Goal: Information Seeking & Learning: Learn about a topic

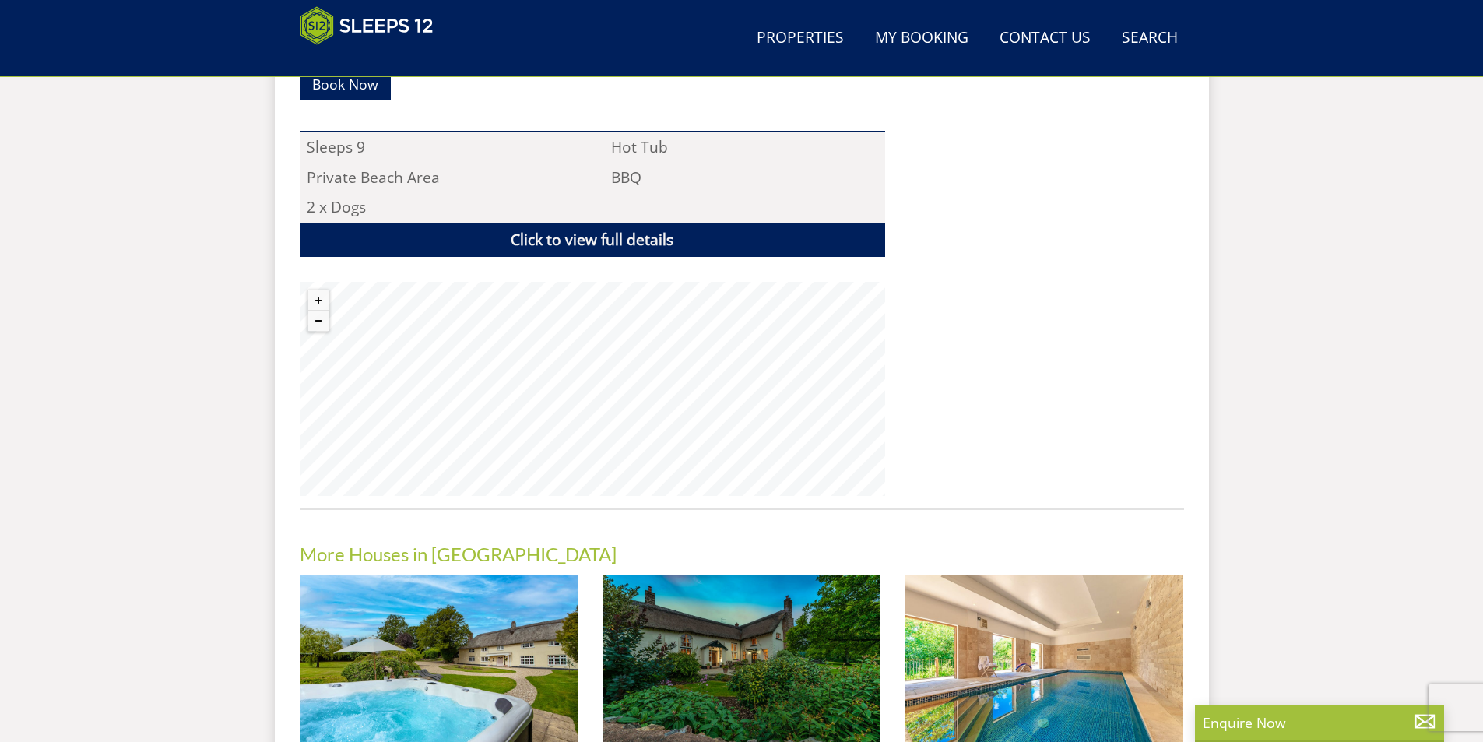
scroll to position [1026, 0]
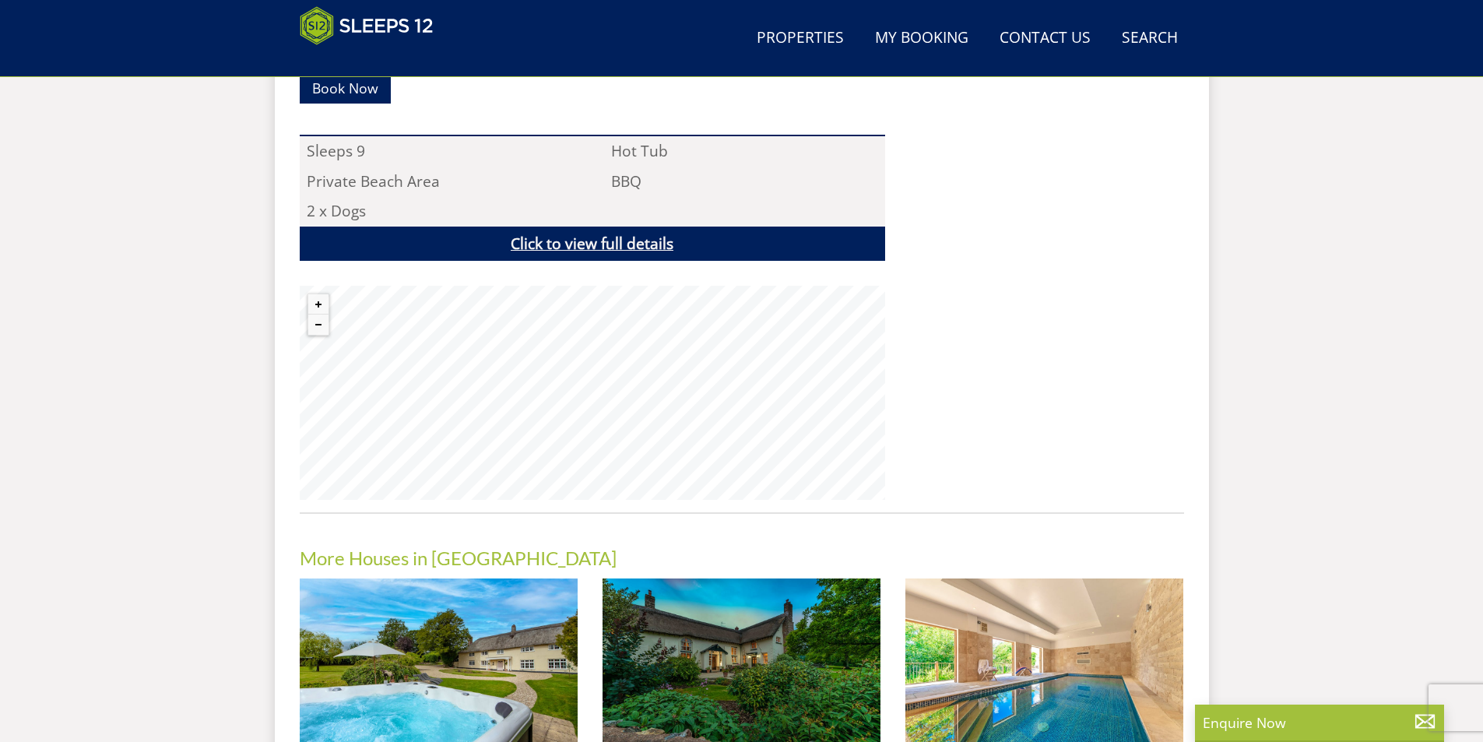
click at [609, 227] on link "Click to view full details" at bounding box center [593, 244] width 586 height 35
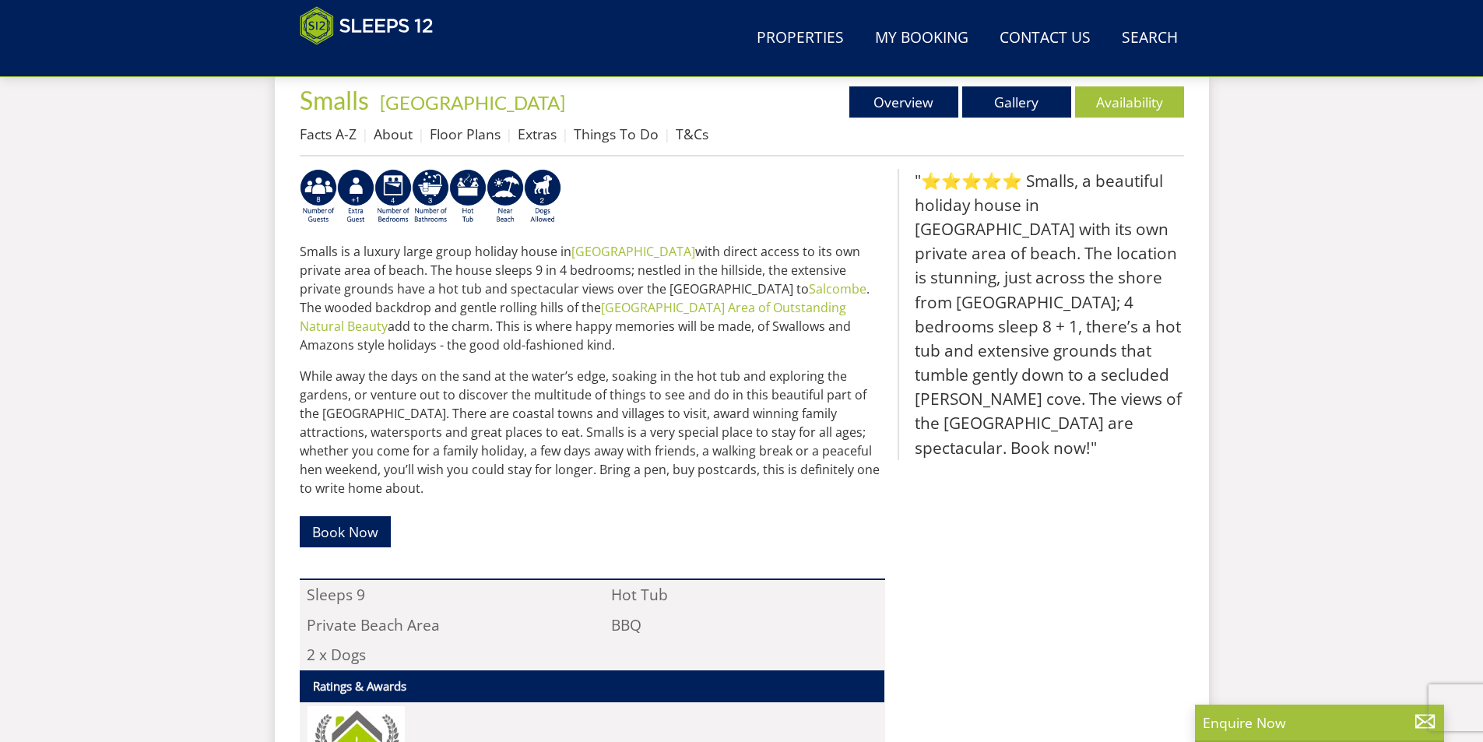
scroll to position [559, 0]
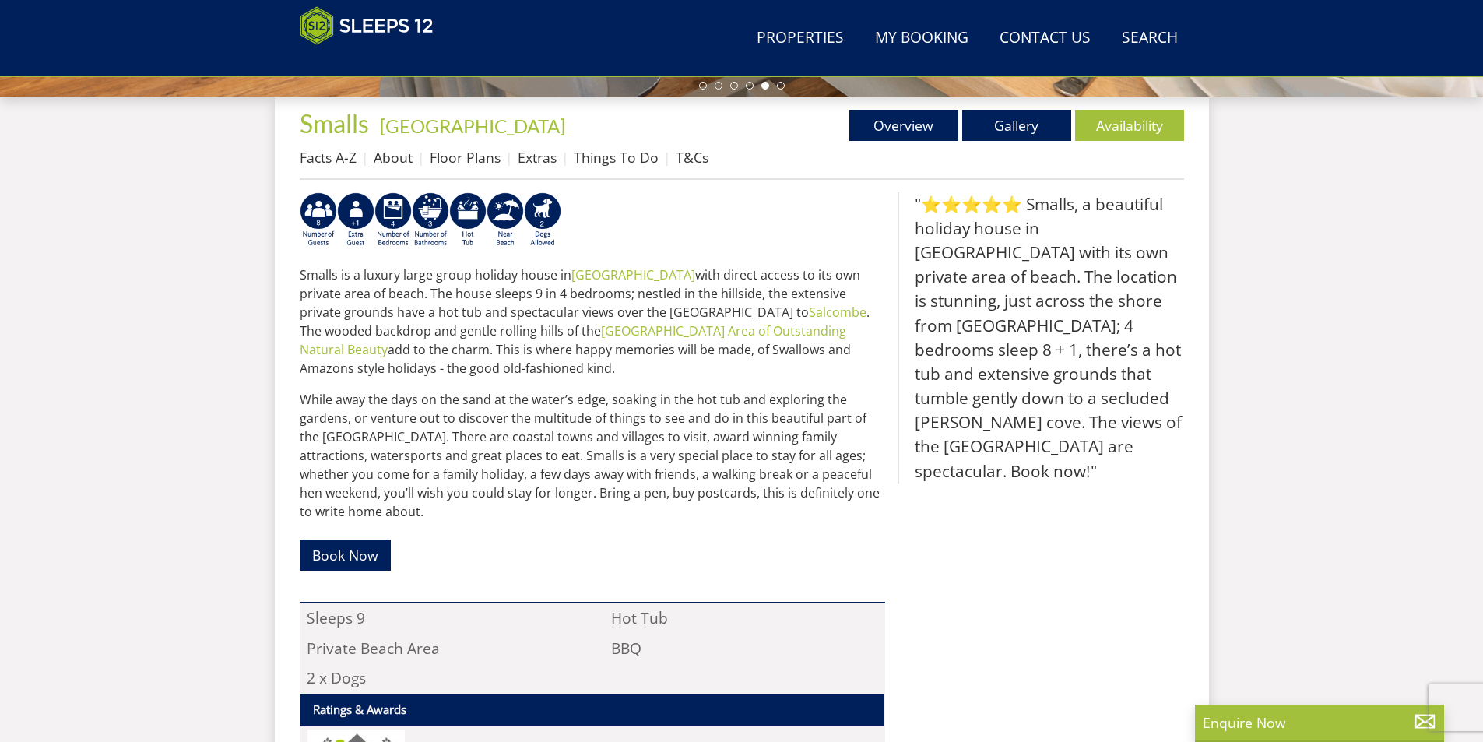
click at [394, 153] on link "About" at bounding box center [393, 157] width 39 height 19
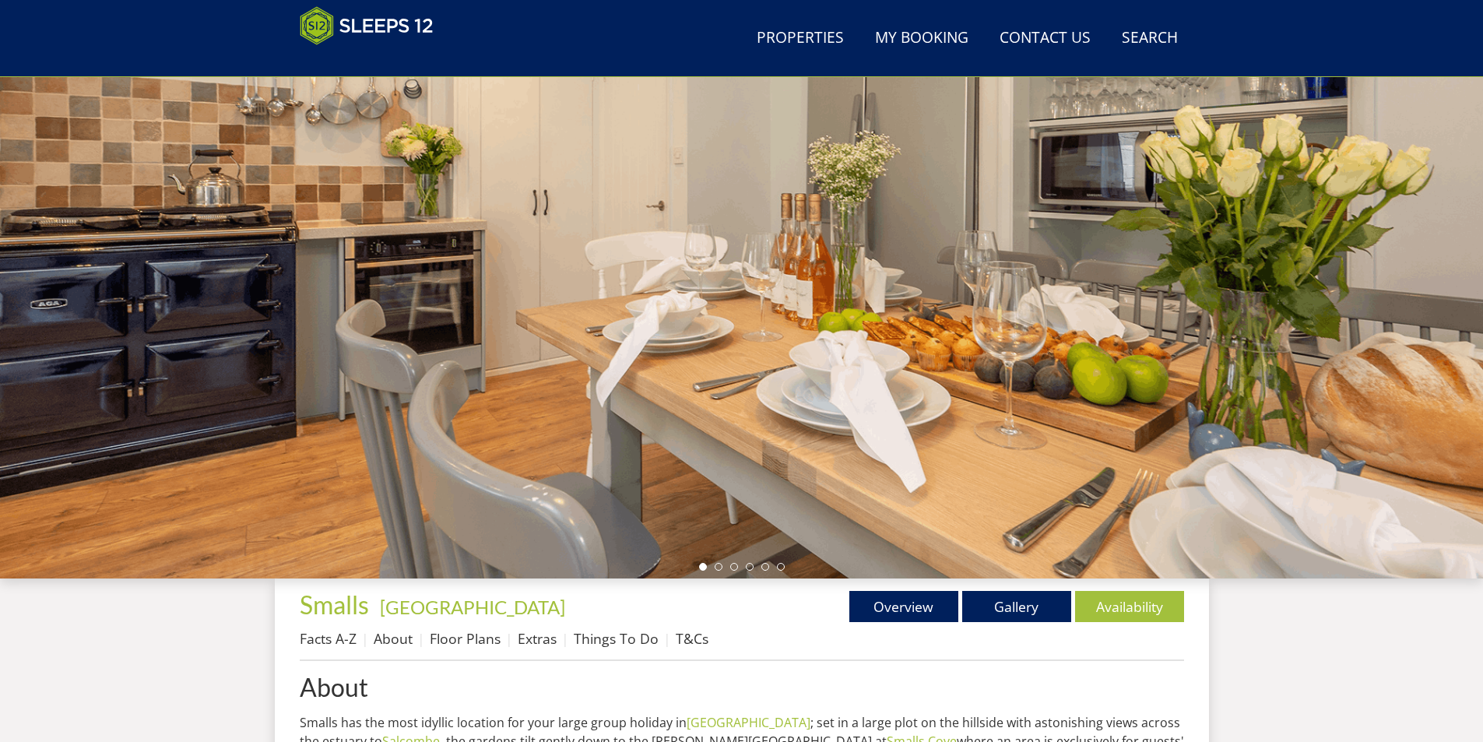
scroll to position [97, 0]
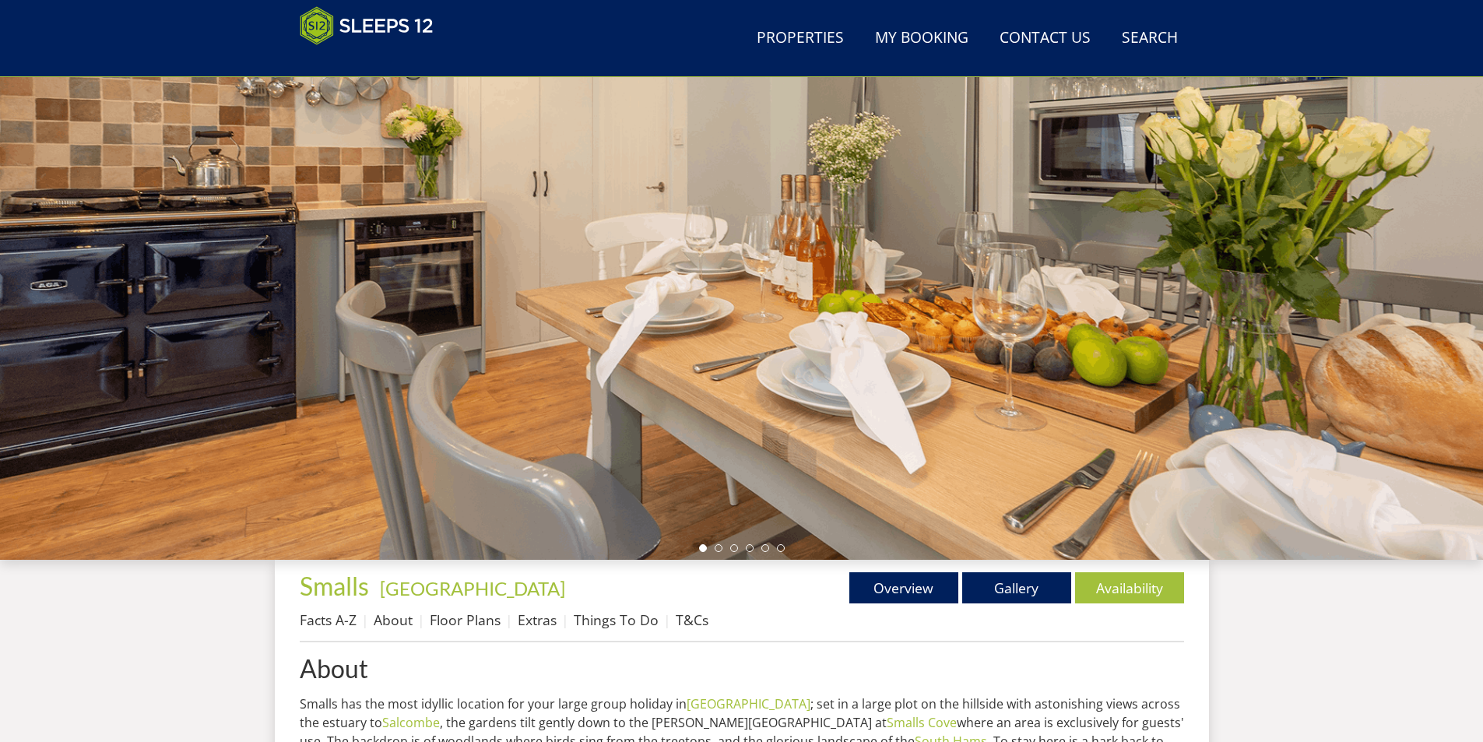
click at [1389, 340] on div at bounding box center [741, 287] width 1483 height 545
click at [1011, 589] on link "Gallery" at bounding box center [1017, 587] width 109 height 31
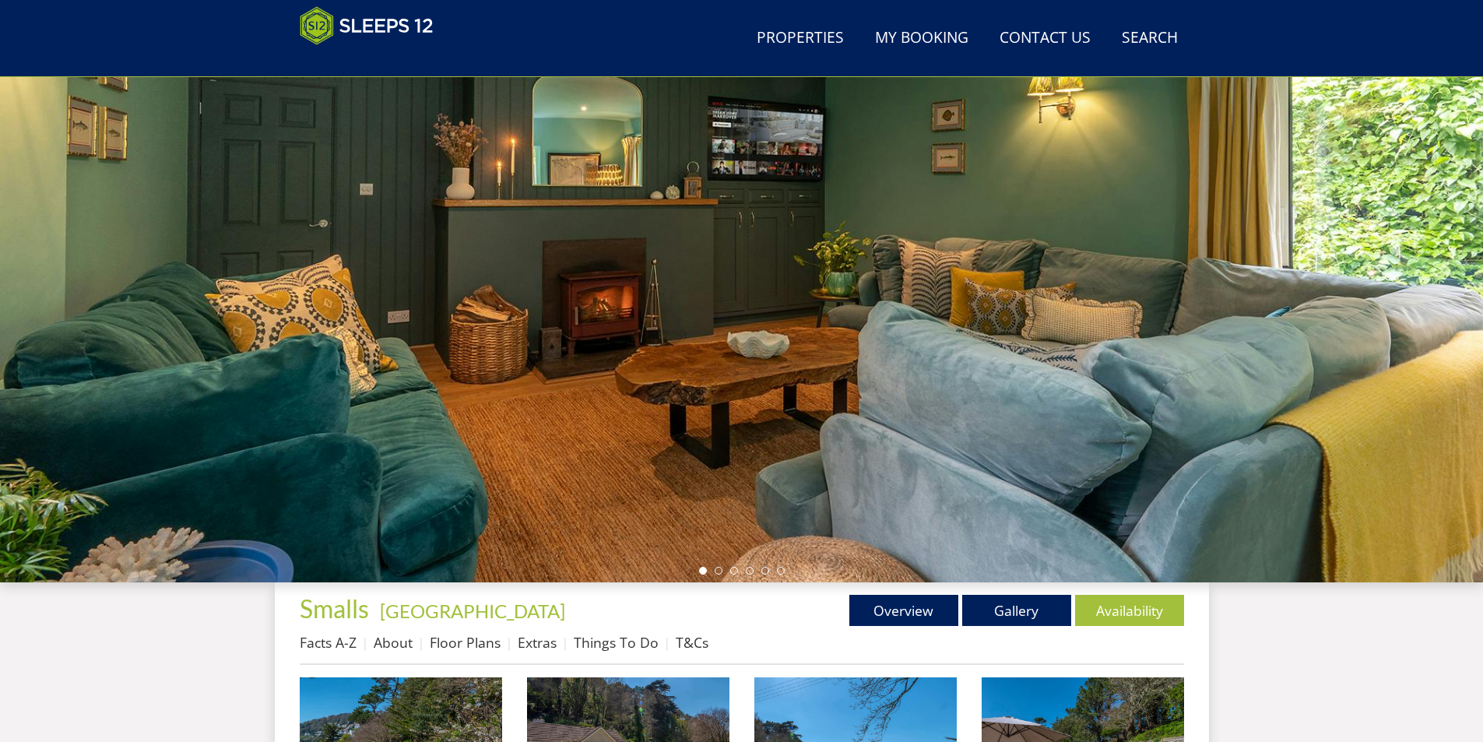
scroll to position [97, 0]
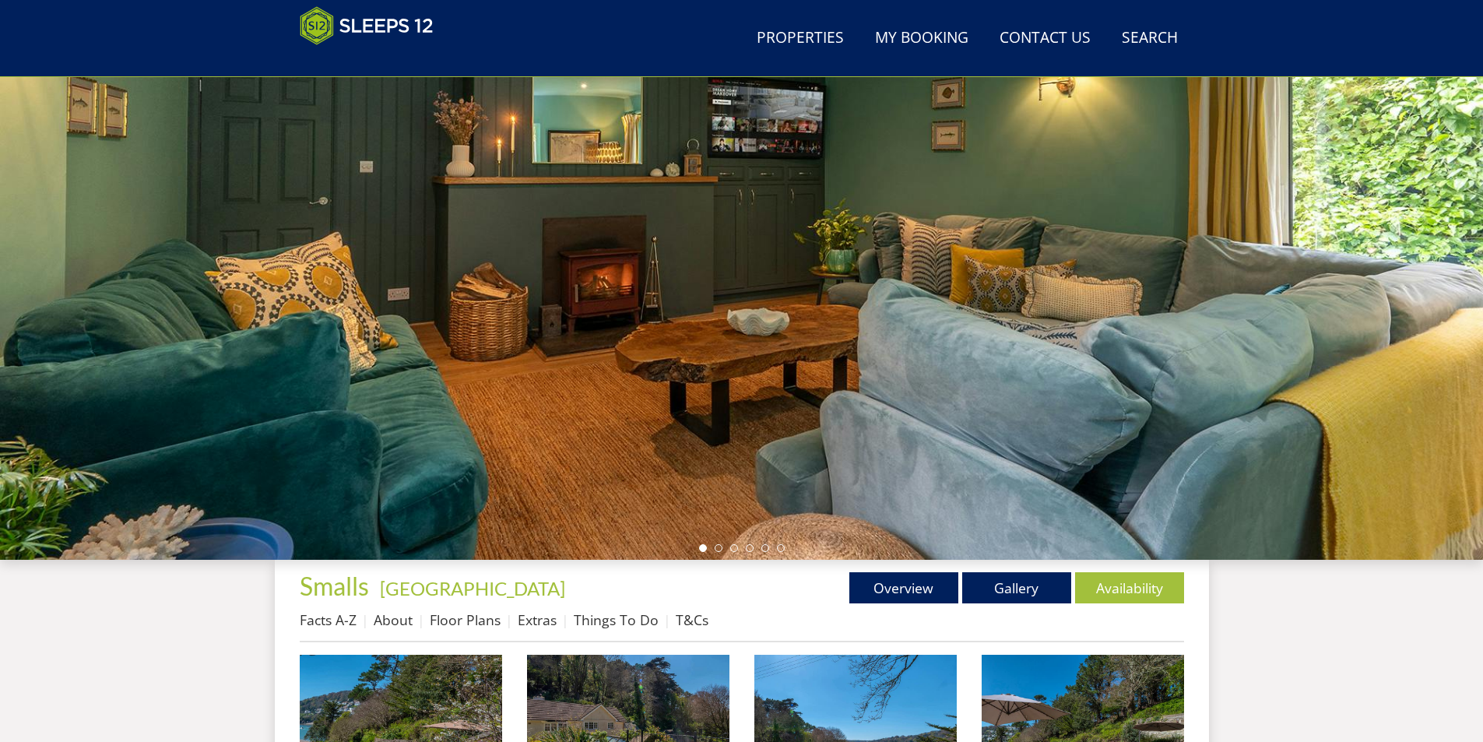
click at [1364, 384] on div at bounding box center [741, 287] width 1483 height 545
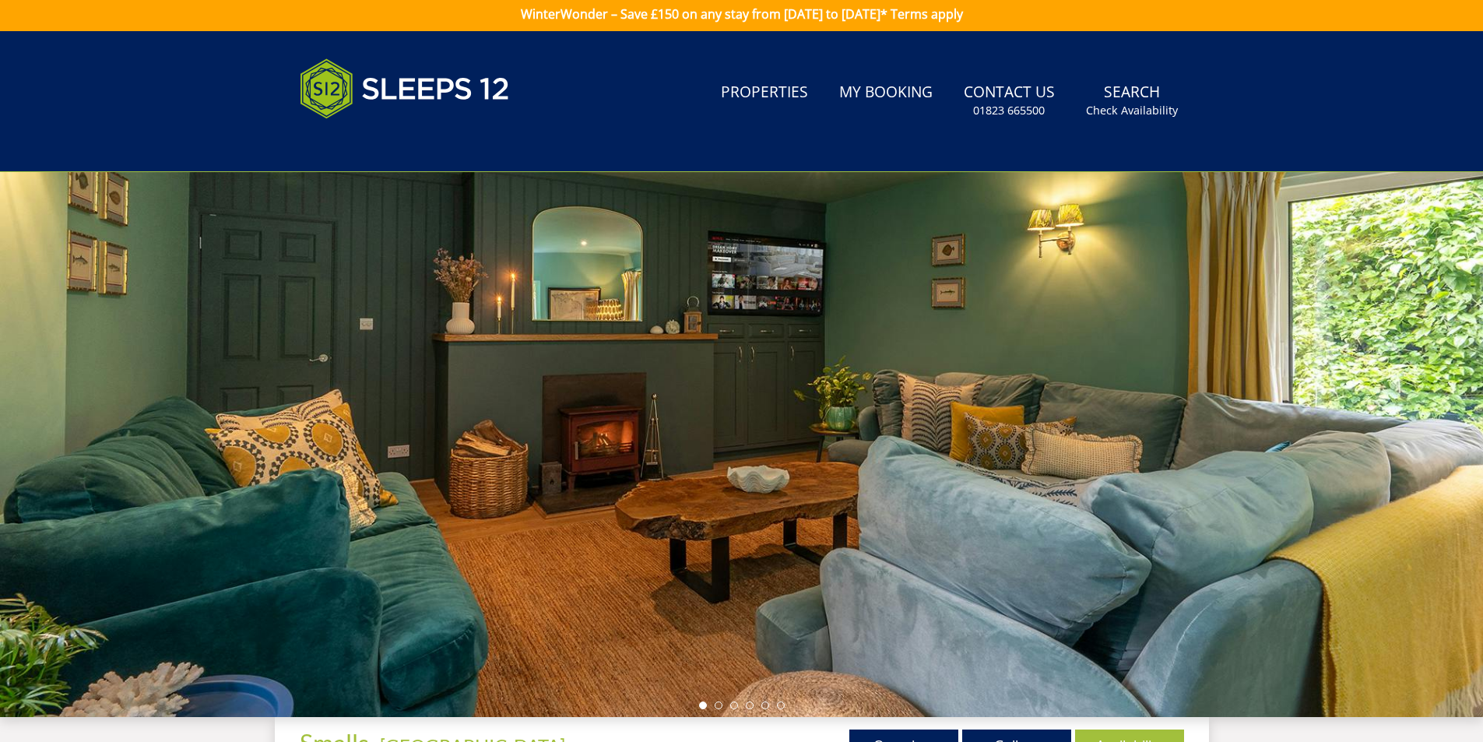
scroll to position [0, 0]
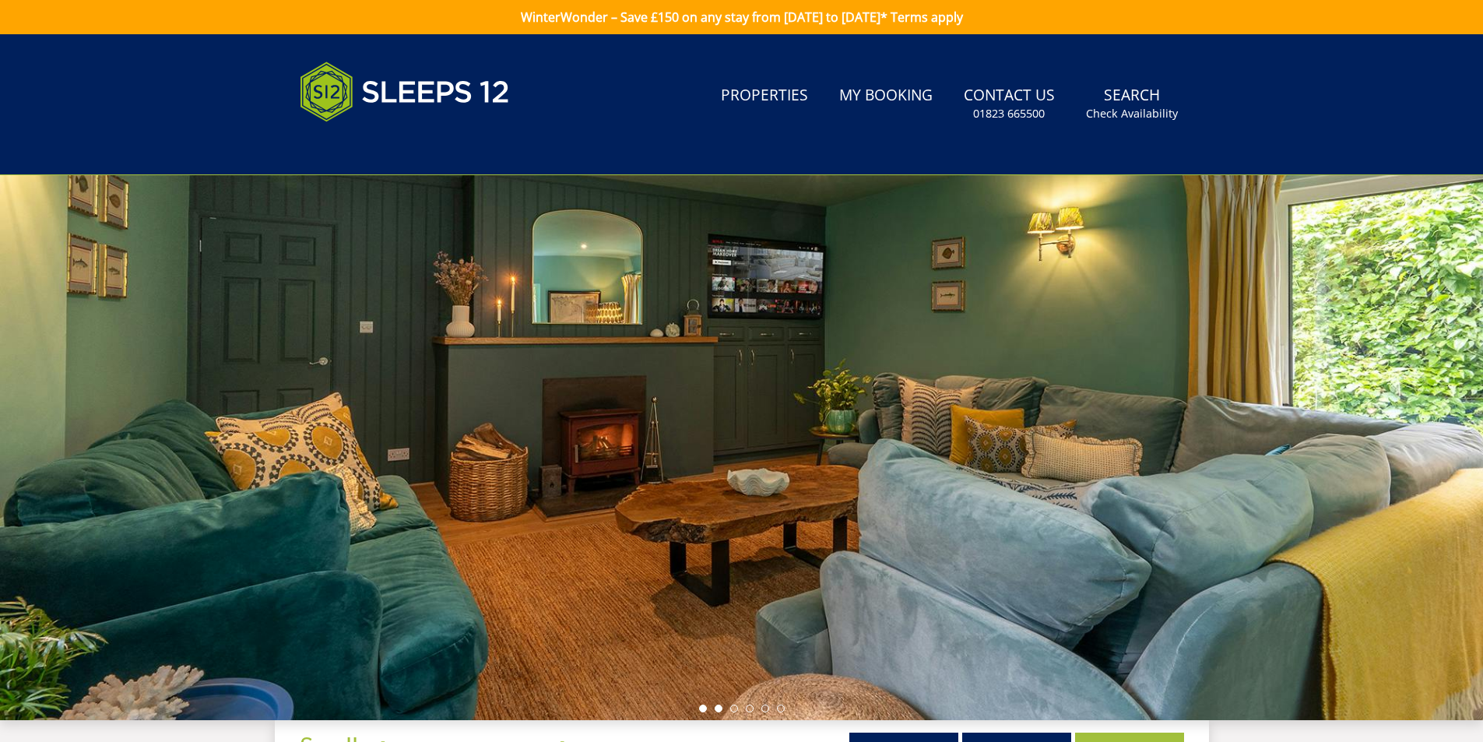
click at [717, 712] on li at bounding box center [719, 709] width 8 height 8
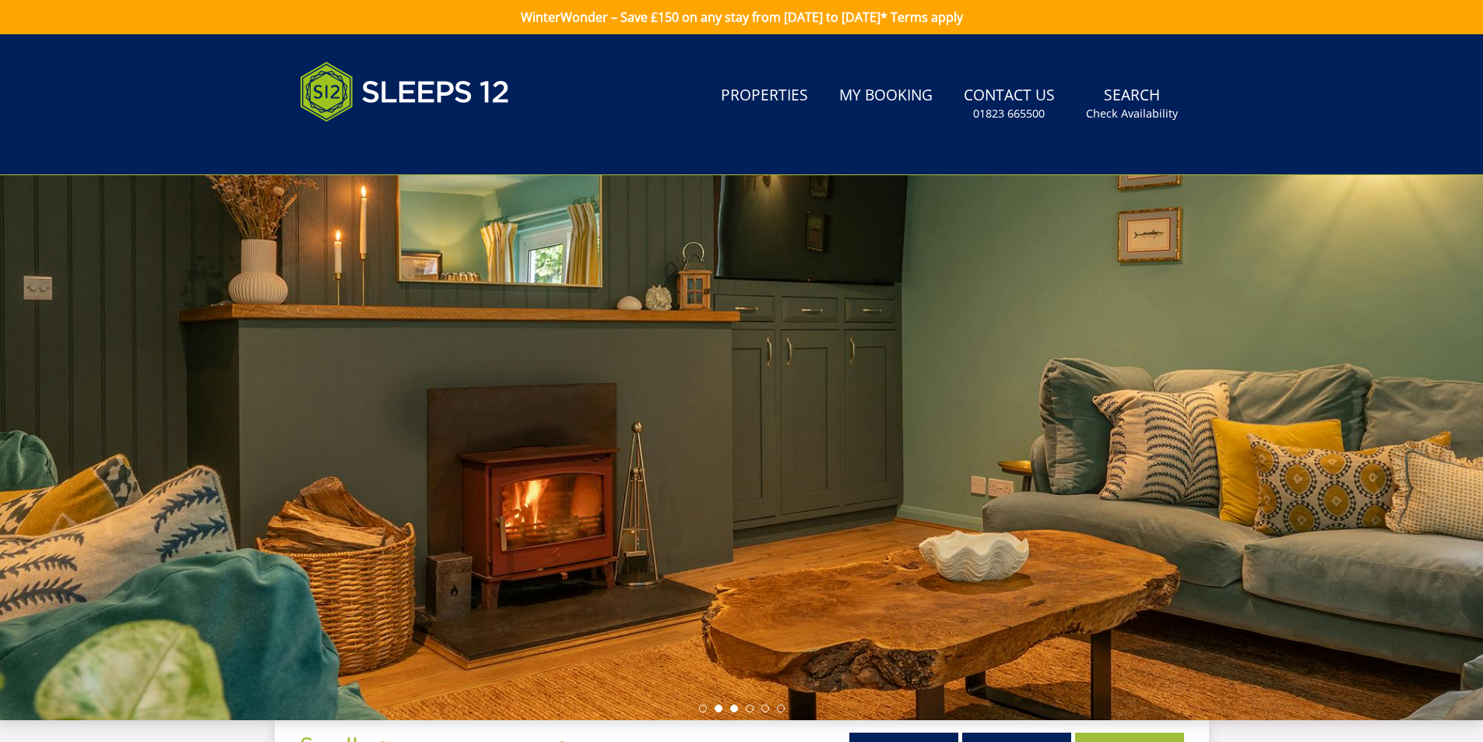
click at [734, 712] on li at bounding box center [734, 709] width 8 height 8
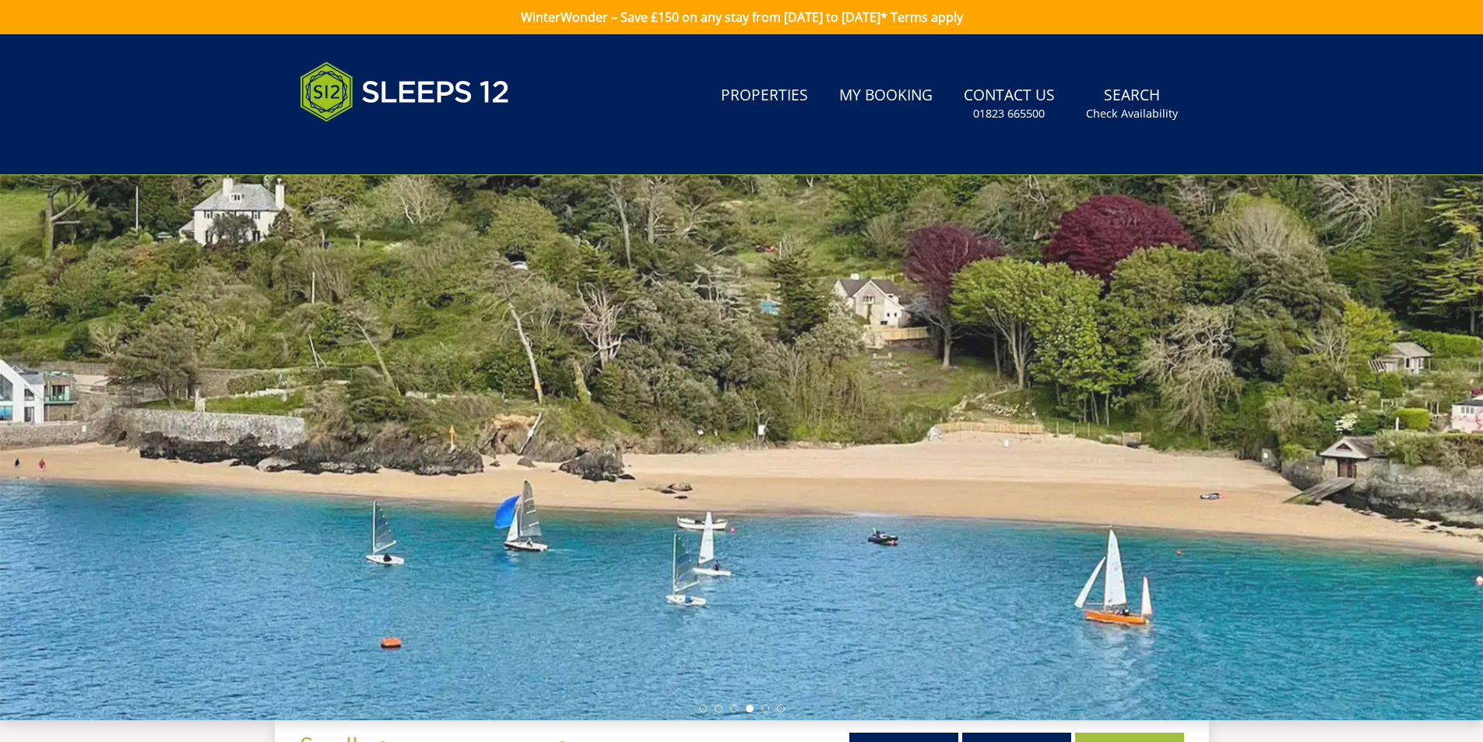
click at [749, 709] on li at bounding box center [750, 709] width 8 height 8
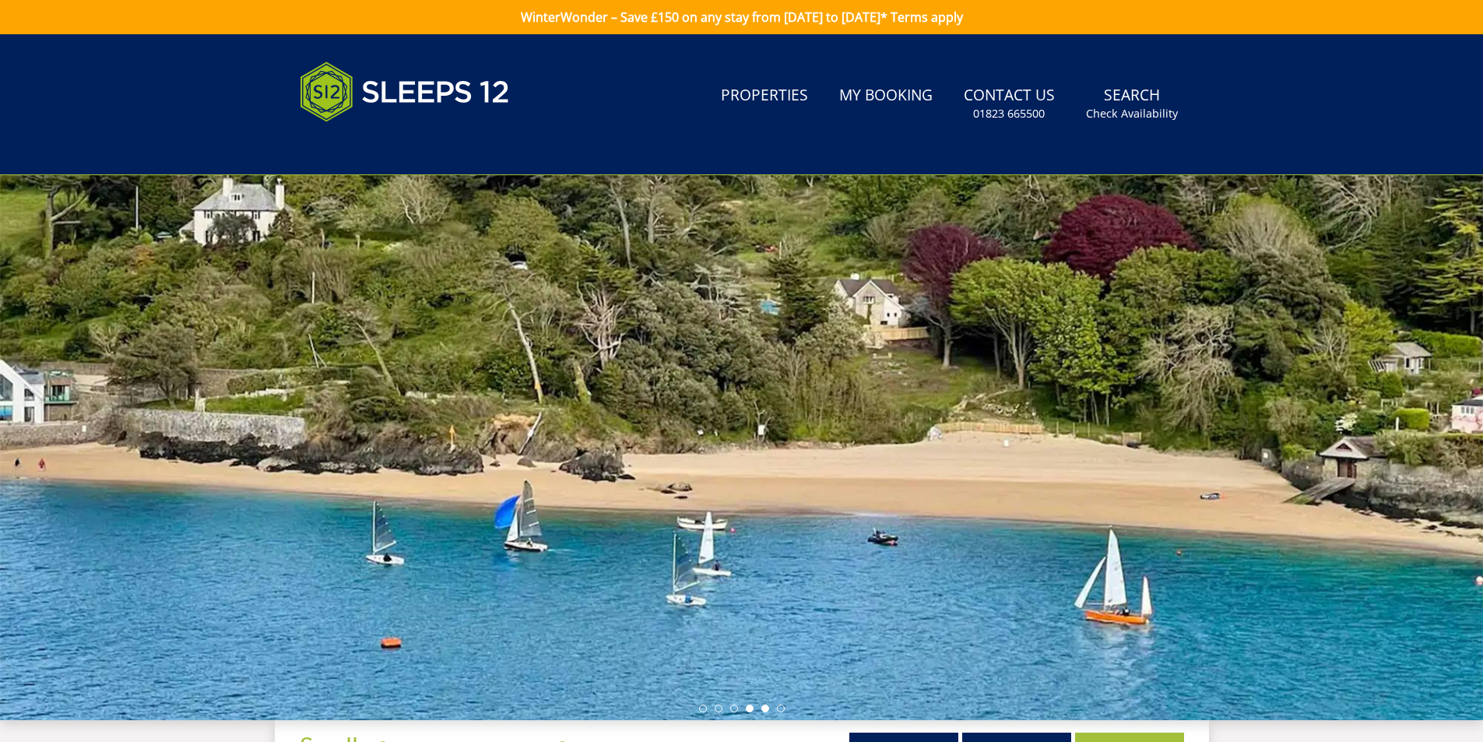
click at [762, 708] on li at bounding box center [766, 709] width 8 height 8
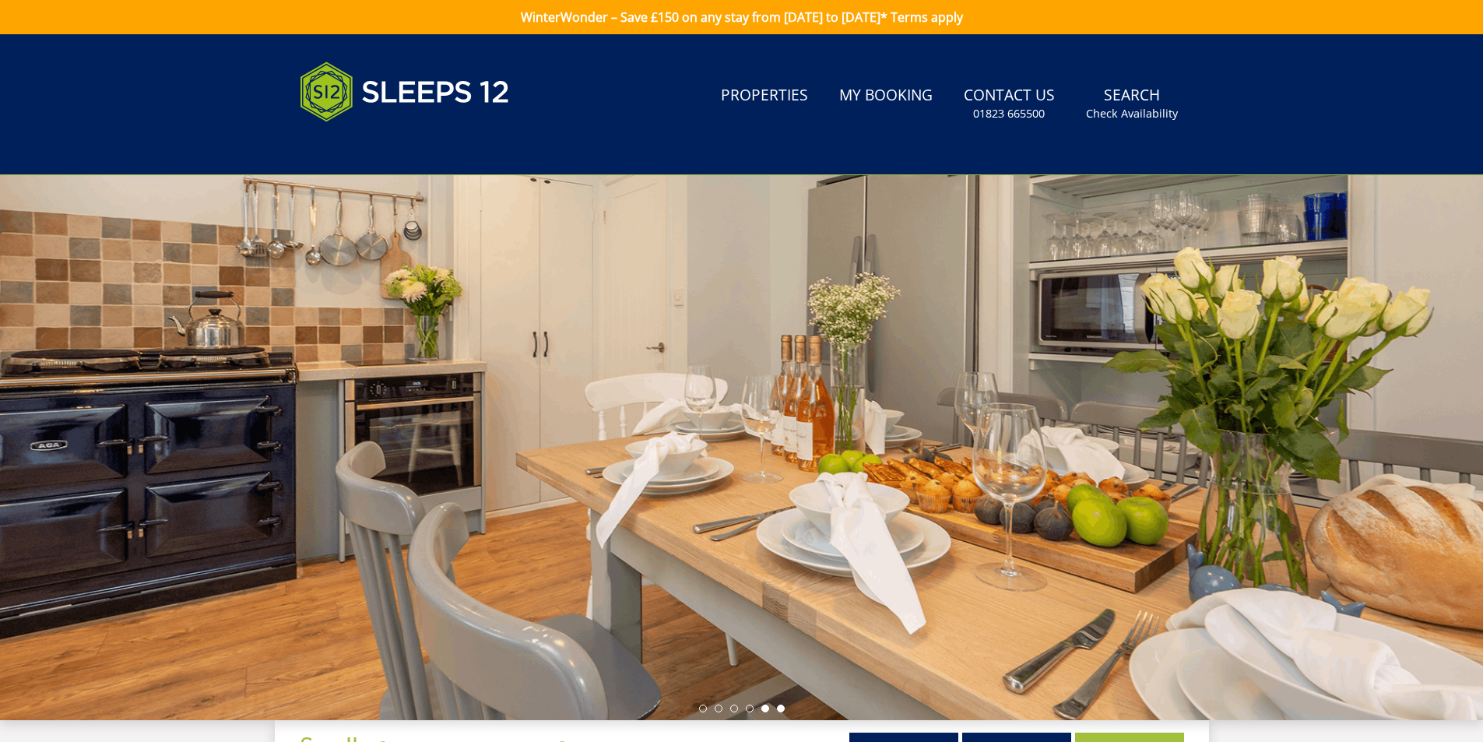
click at [780, 708] on li at bounding box center [781, 709] width 8 height 8
